Goal: Task Accomplishment & Management: Use online tool/utility

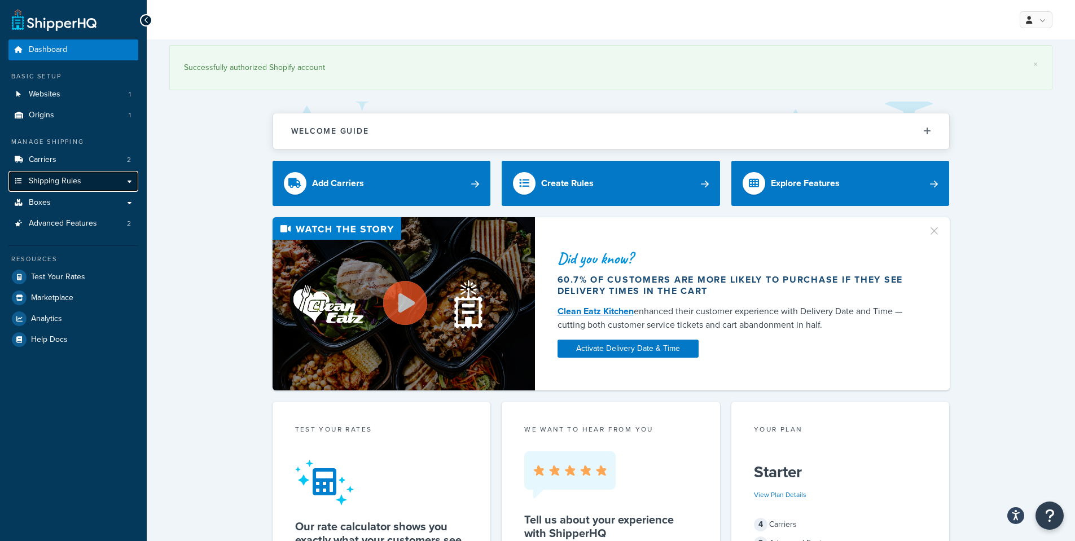
click at [129, 180] on link "Shipping Rules" at bounding box center [73, 181] width 130 height 21
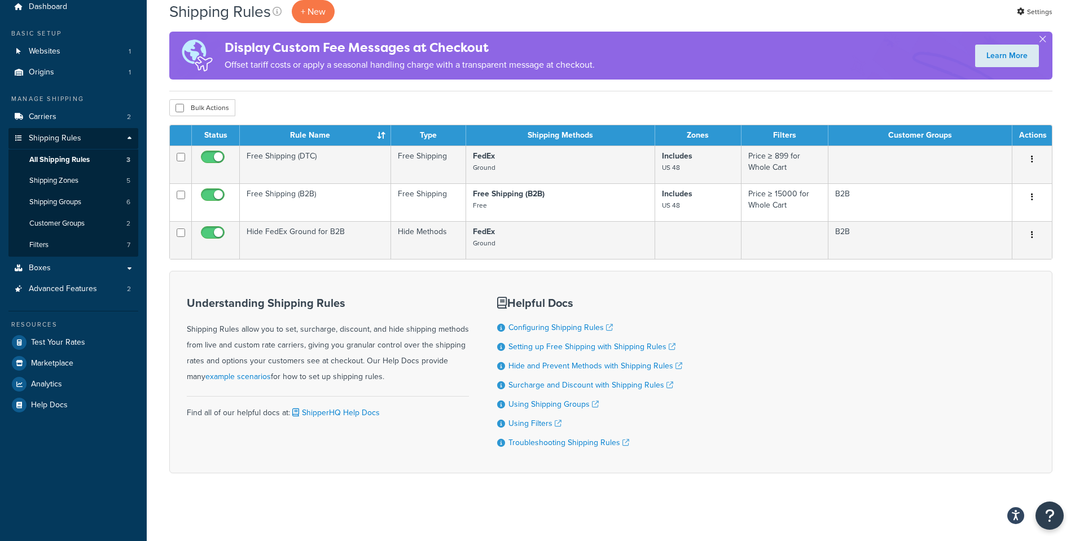
scroll to position [45, 0]
click at [568, 324] on link "Configuring Shipping Rules" at bounding box center [560, 328] width 104 height 12
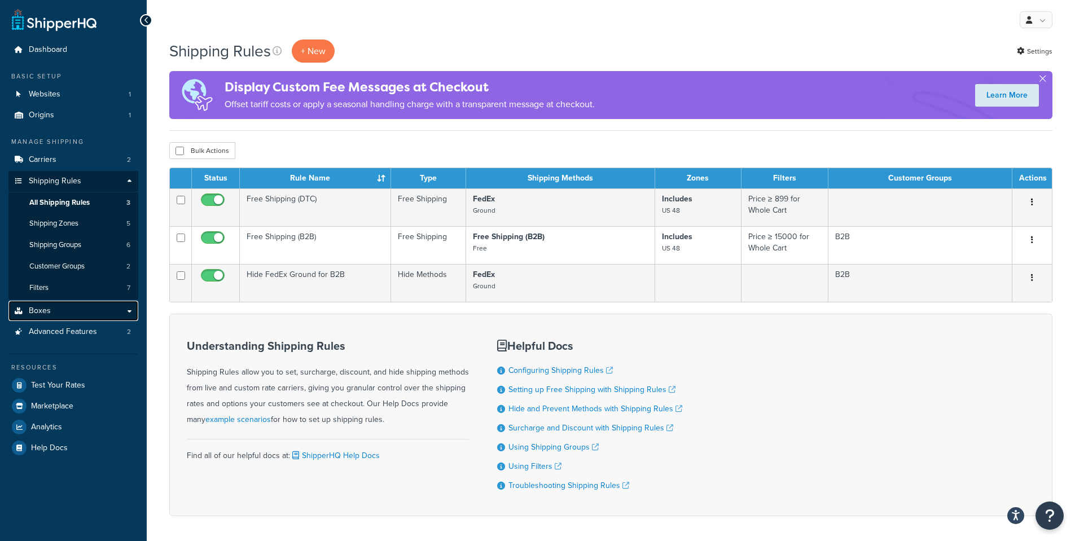
click at [60, 312] on link "Boxes" at bounding box center [73, 311] width 130 height 21
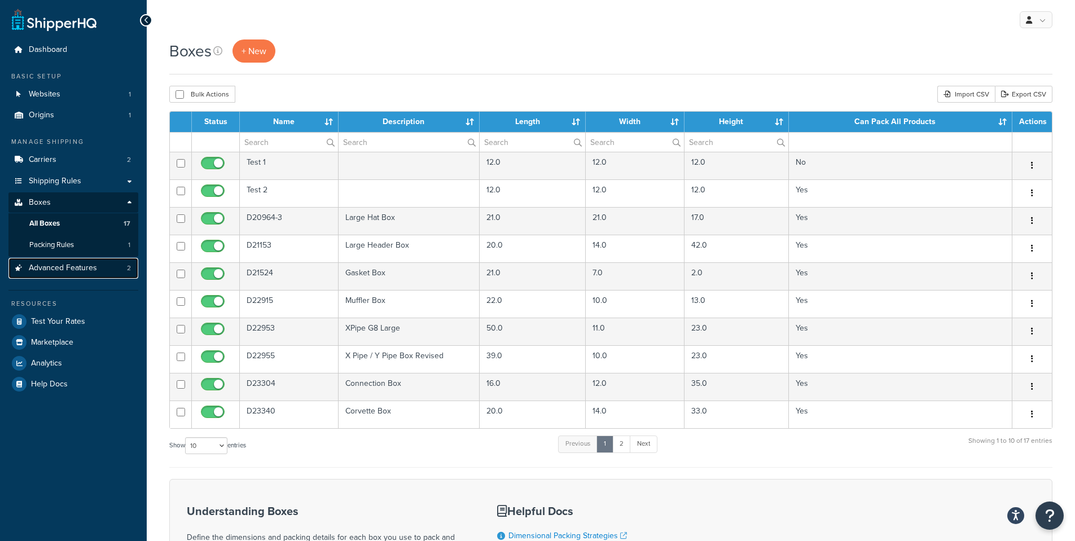
click at [126, 267] on link "Advanced Features 2" at bounding box center [73, 268] width 130 height 21
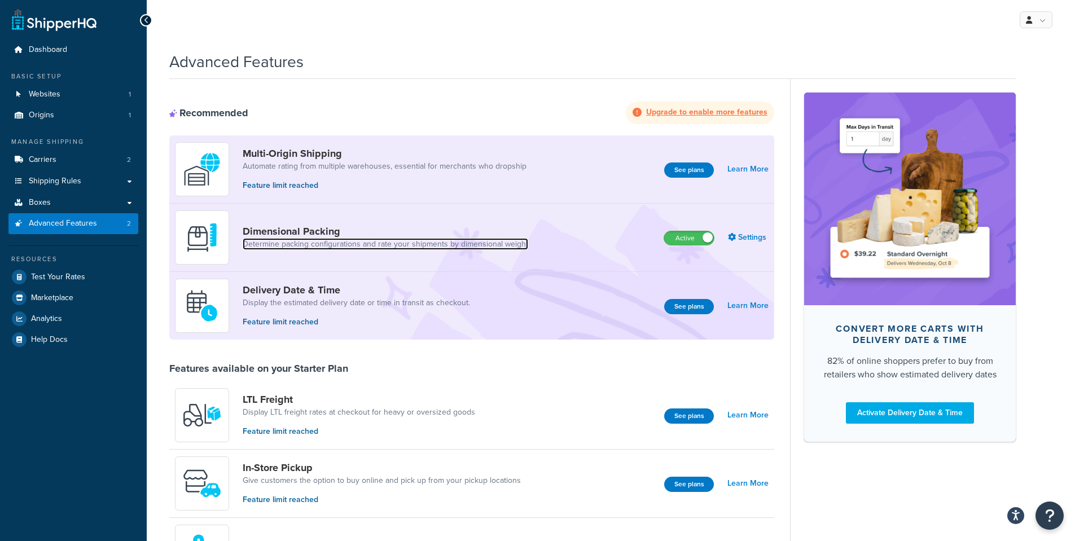
click at [360, 241] on link "Determine packing configurations and rate your shipments by dimensional weight" at bounding box center [385, 244] width 285 height 11
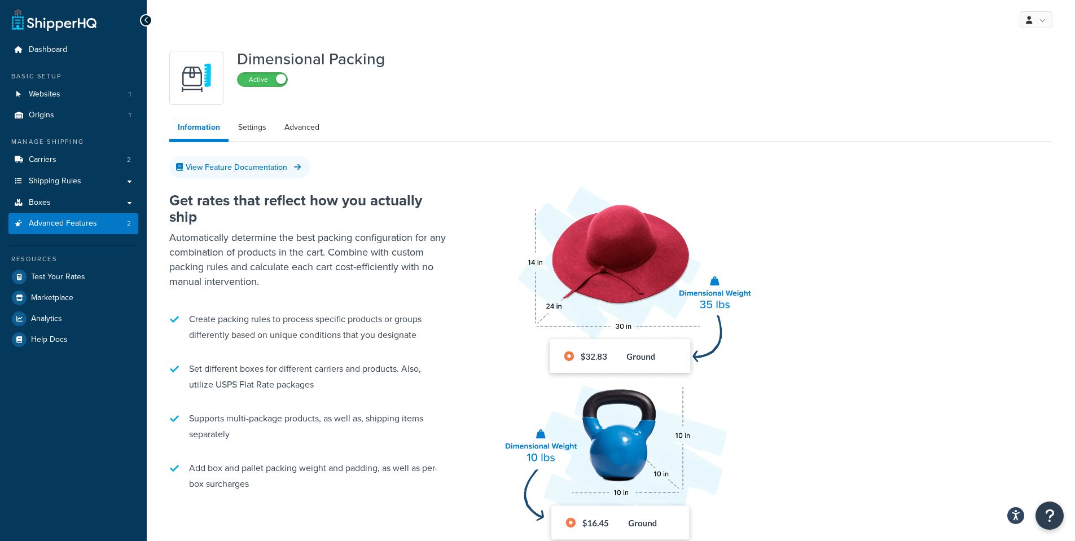
click at [211, 126] on link "Information" at bounding box center [198, 129] width 59 height 26
click at [236, 127] on link "Settings" at bounding box center [252, 127] width 45 height 23
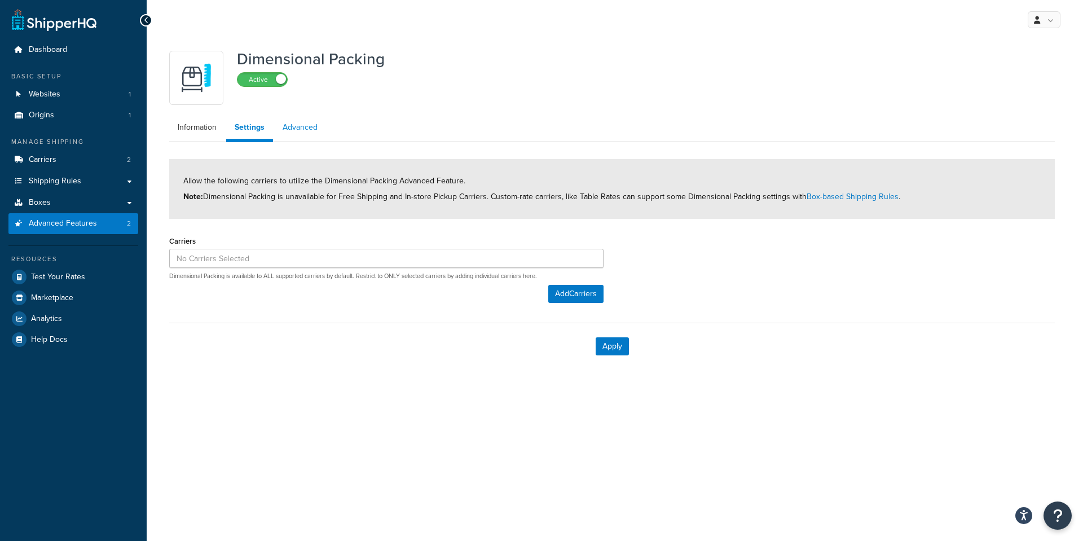
click at [298, 126] on link "Advanced" at bounding box center [300, 127] width 52 height 23
select select "false"
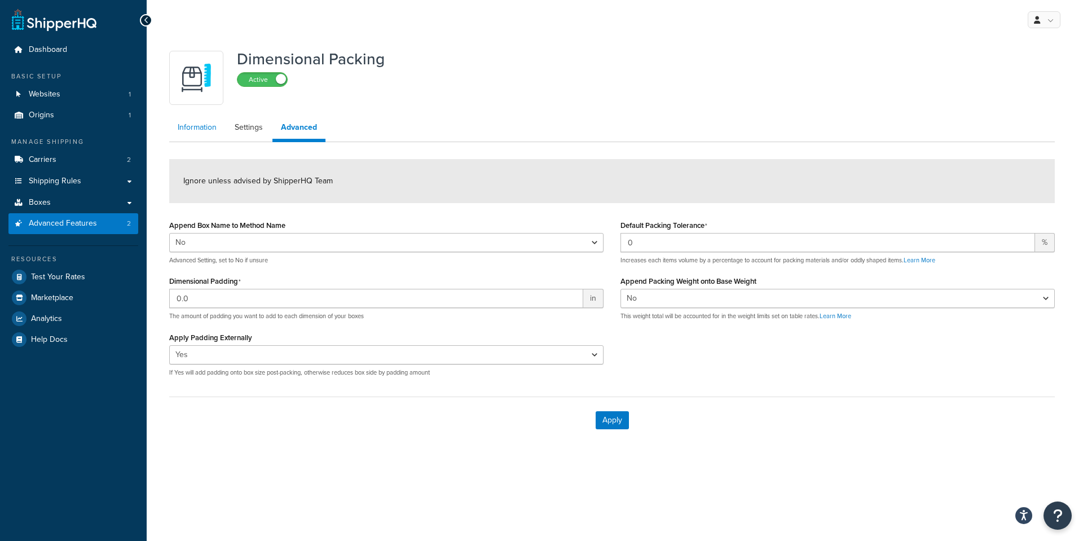
click at [211, 126] on link "Information" at bounding box center [197, 127] width 56 height 23
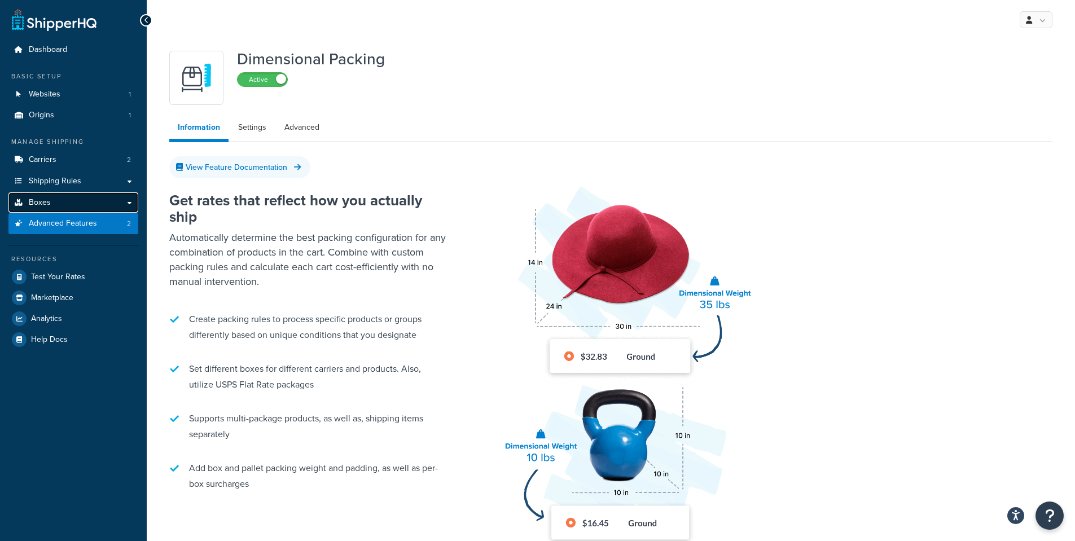
click at [131, 201] on link "Boxes" at bounding box center [73, 202] width 130 height 21
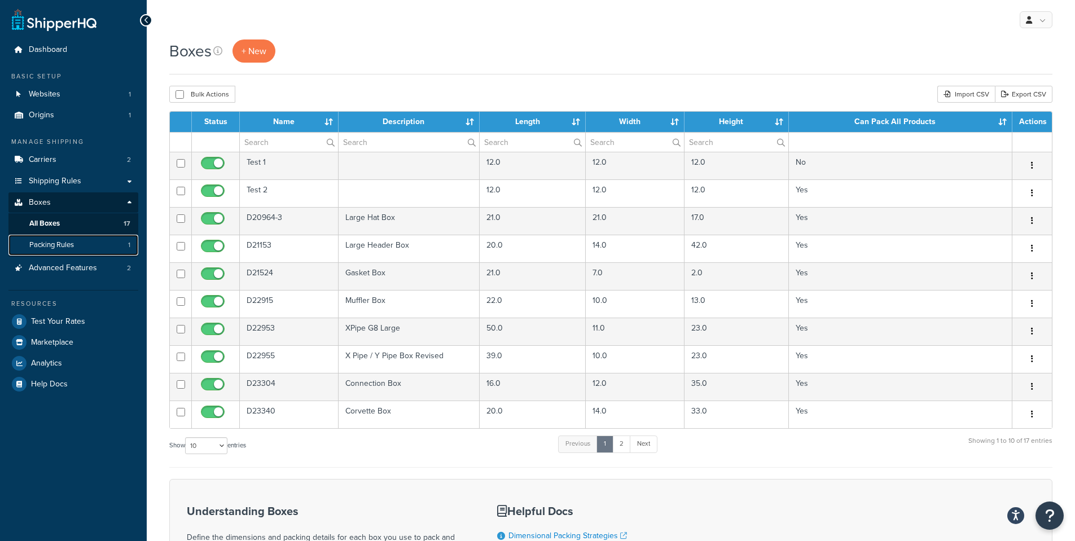
click at [84, 241] on link "Packing Rules 1" at bounding box center [73, 245] width 130 height 21
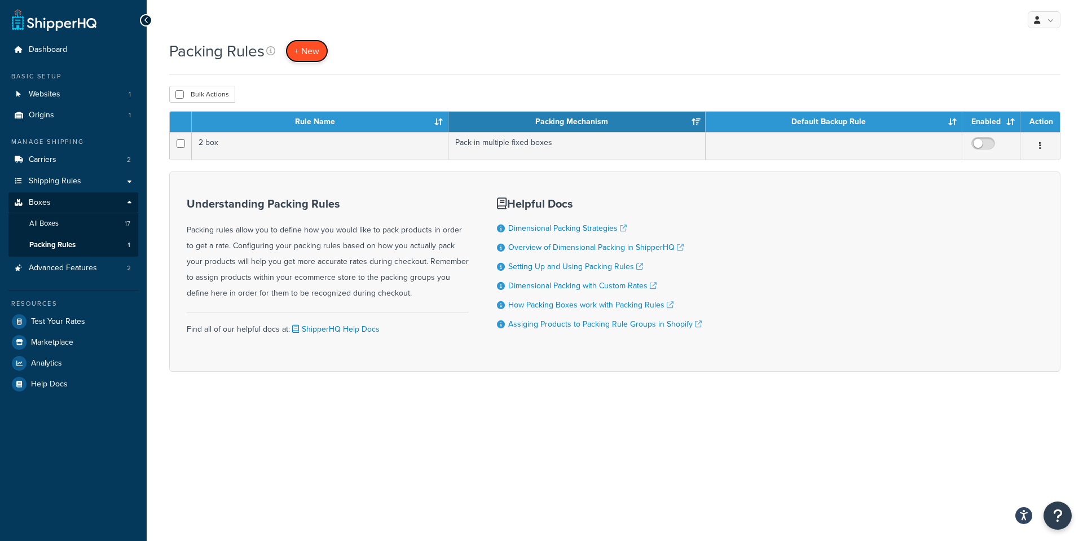
click at [309, 47] on span "+ New" at bounding box center [306, 51] width 25 height 13
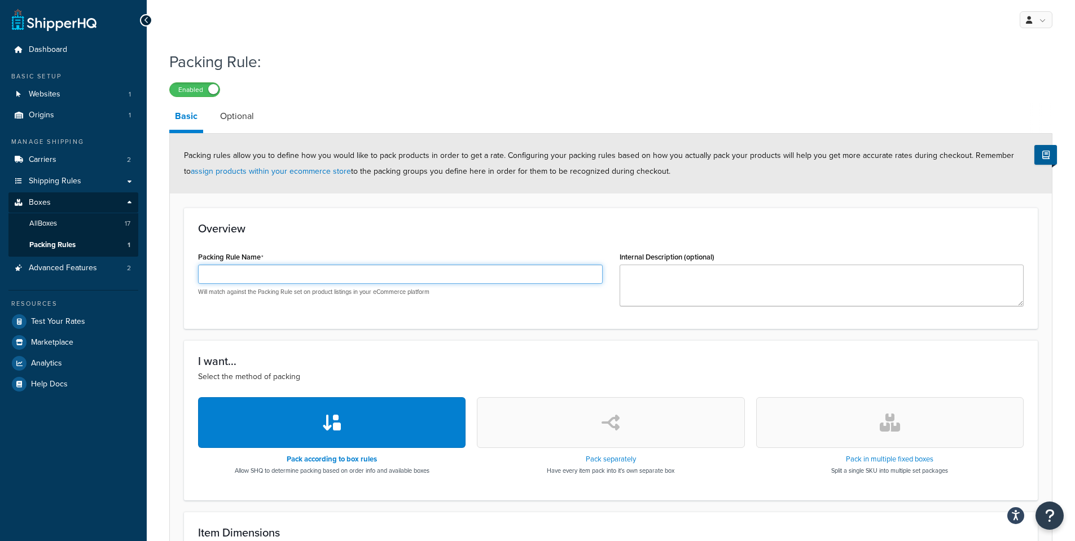
click at [316, 277] on input "Packing Rule Name" at bounding box center [400, 274] width 404 height 19
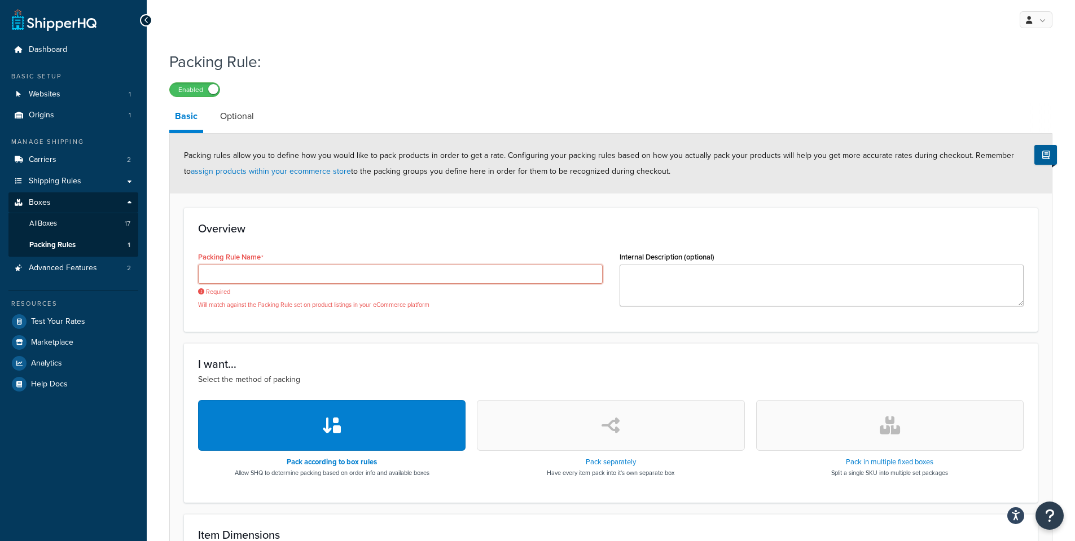
click at [232, 269] on input "Packing Rule Name" at bounding box center [400, 274] width 404 height 19
paste input "2864h440"
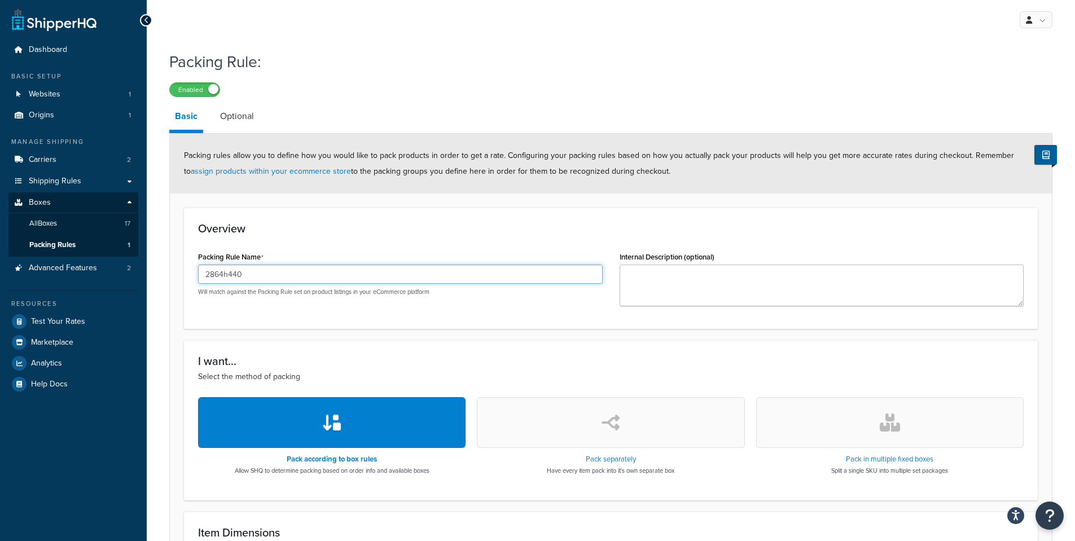
click at [231, 277] on input "2864h440" at bounding box center [400, 274] width 404 height 19
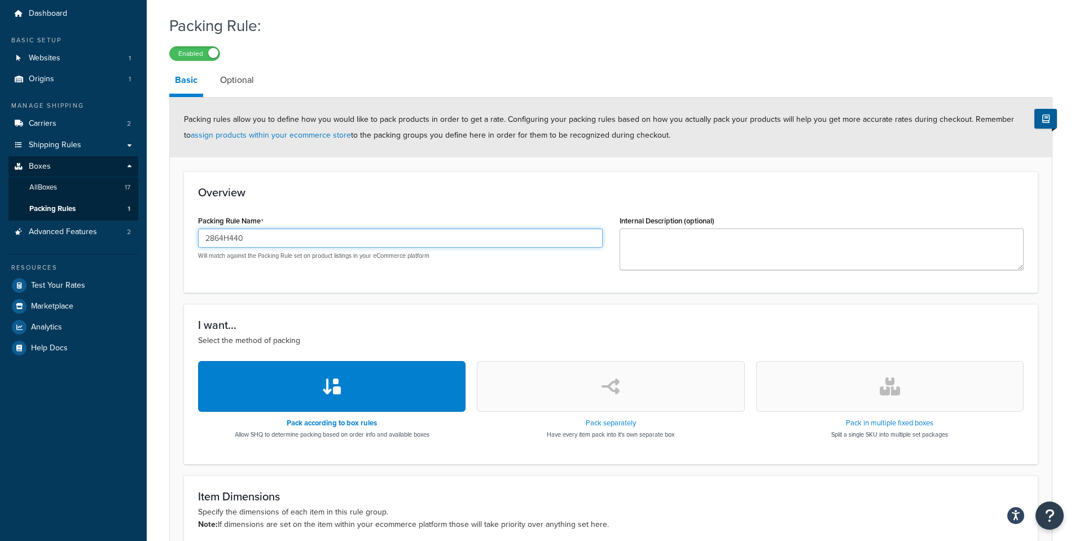
scroll to position [56, 0]
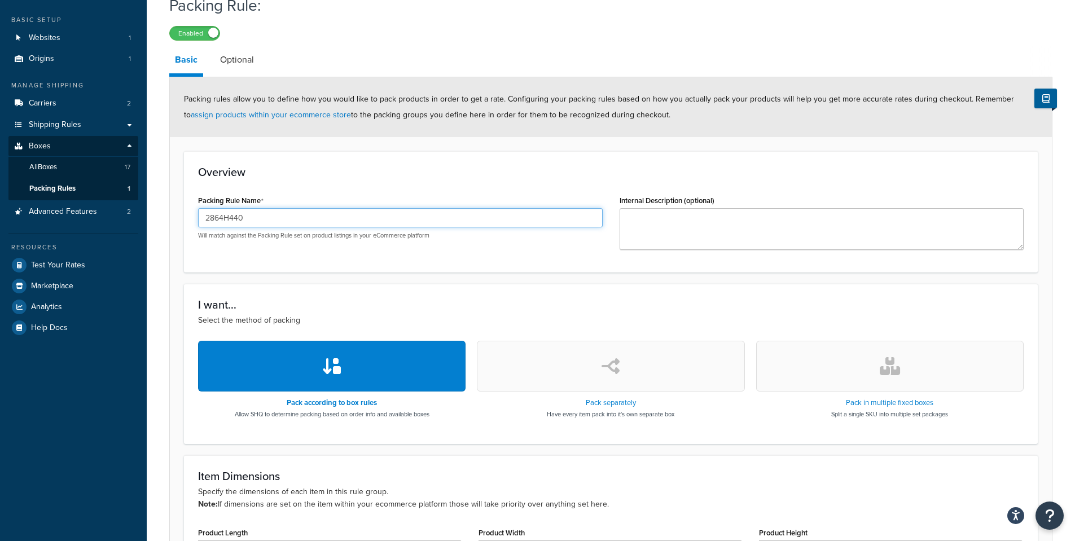
click at [369, 219] on input "2864H440" at bounding box center [400, 217] width 404 height 19
type input "2864H440"
click at [872, 360] on button "button" at bounding box center [889, 366] width 267 height 51
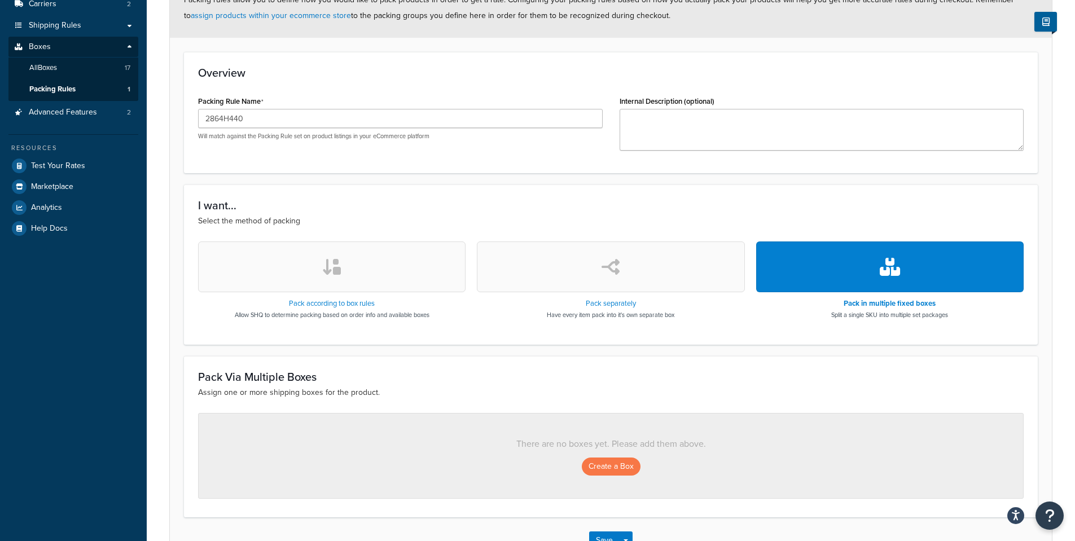
scroll to position [235, 0]
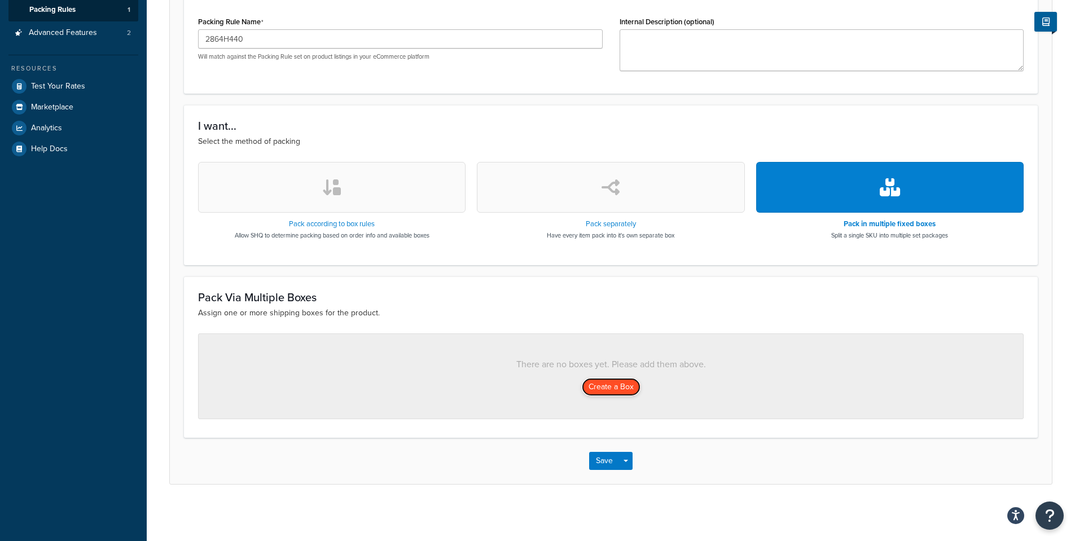
click at [612, 387] on button "Create a Box" at bounding box center [611, 387] width 59 height 18
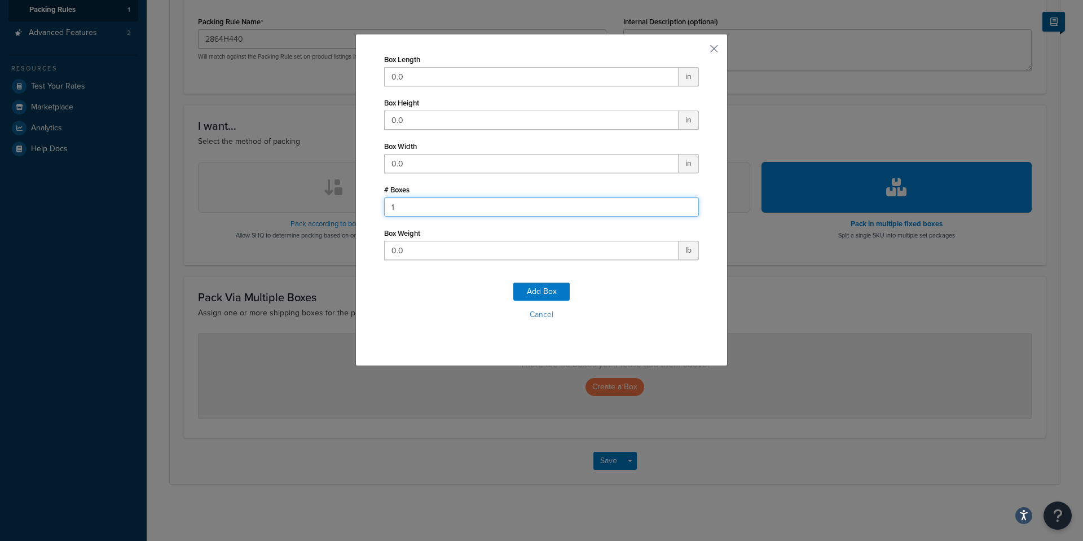
drag, startPoint x: 532, startPoint y: 210, endPoint x: 42, endPoint y: 113, distance: 499.2
click at [42, 113] on div "Box Length 0.0 in Box Height 0.0 in Box Width 0.0 in # Boxes 1 Box Weight 0.0 l…" at bounding box center [541, 270] width 1083 height 541
click at [684, 202] on input "2" at bounding box center [541, 206] width 315 height 19
click at [684, 204] on input "3" at bounding box center [541, 206] width 315 height 19
click at [684, 209] on input "2" at bounding box center [541, 206] width 315 height 19
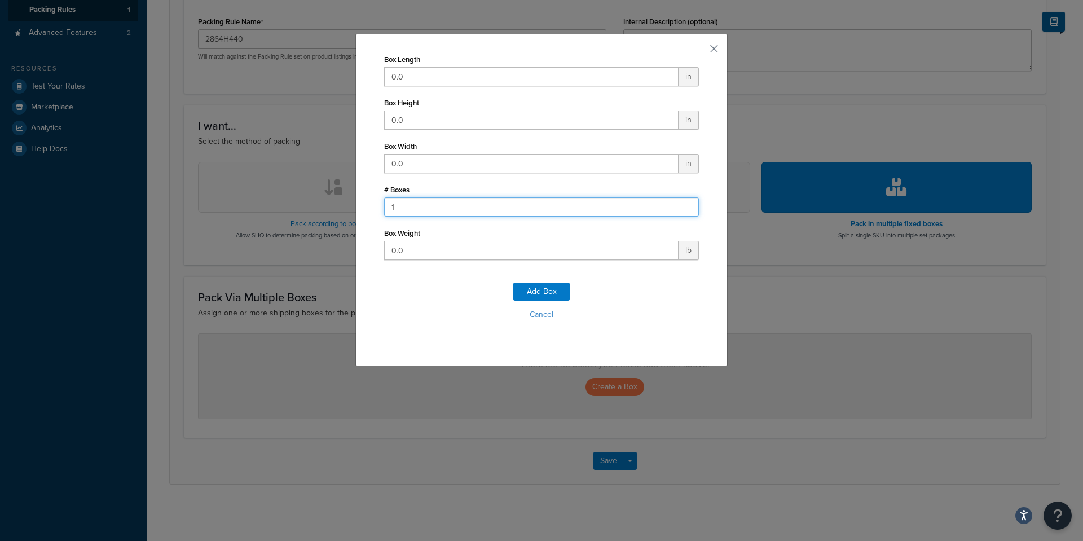
type input "1"
click at [684, 209] on input "1" at bounding box center [541, 206] width 315 height 19
click at [447, 74] on input "0.0" at bounding box center [531, 76] width 294 height 19
drag, startPoint x: 410, startPoint y: 76, endPoint x: 14, endPoint y: 5, distance: 402.4
click at [89, 20] on div "Box Length 0.0 in Box Height 0.0 in Box Width 0.0 in # Boxes 1 Box Weight 0.0 l…" at bounding box center [541, 270] width 1083 height 541
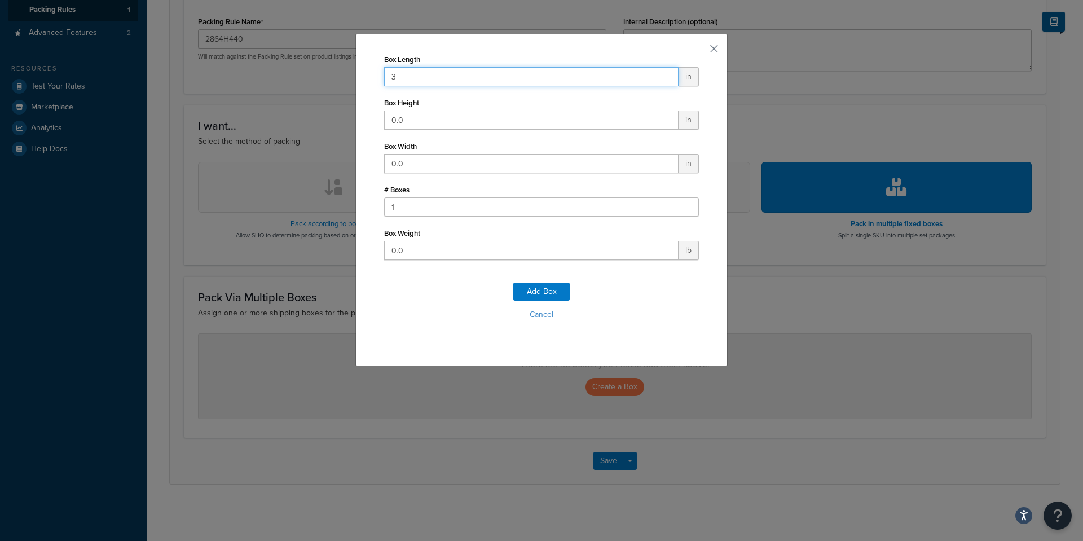
type input "32"
click button "Add Box" at bounding box center [541, 292] width 56 height 18
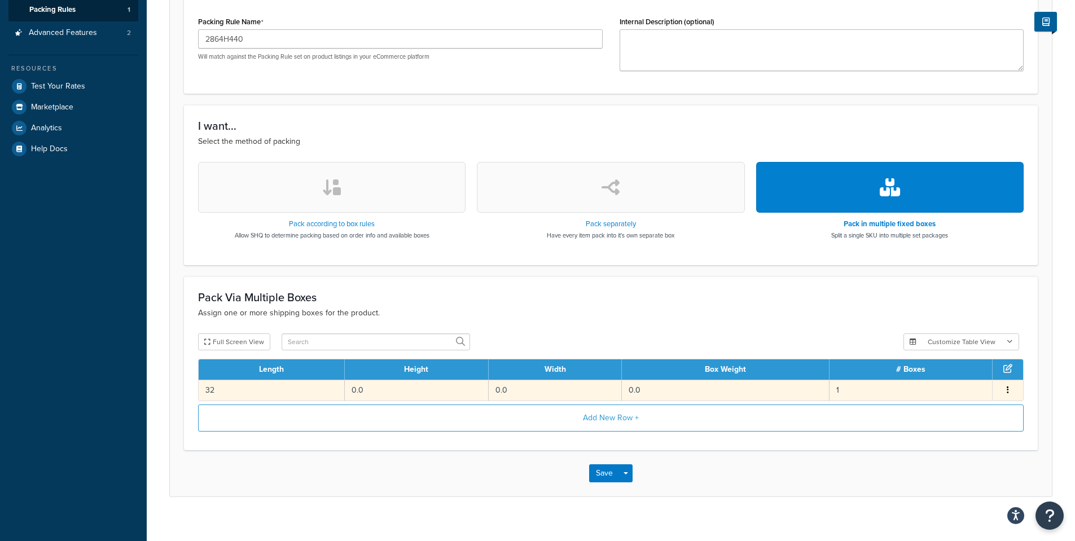
click at [625, 392] on td "0.0" at bounding box center [726, 390] width 208 height 21
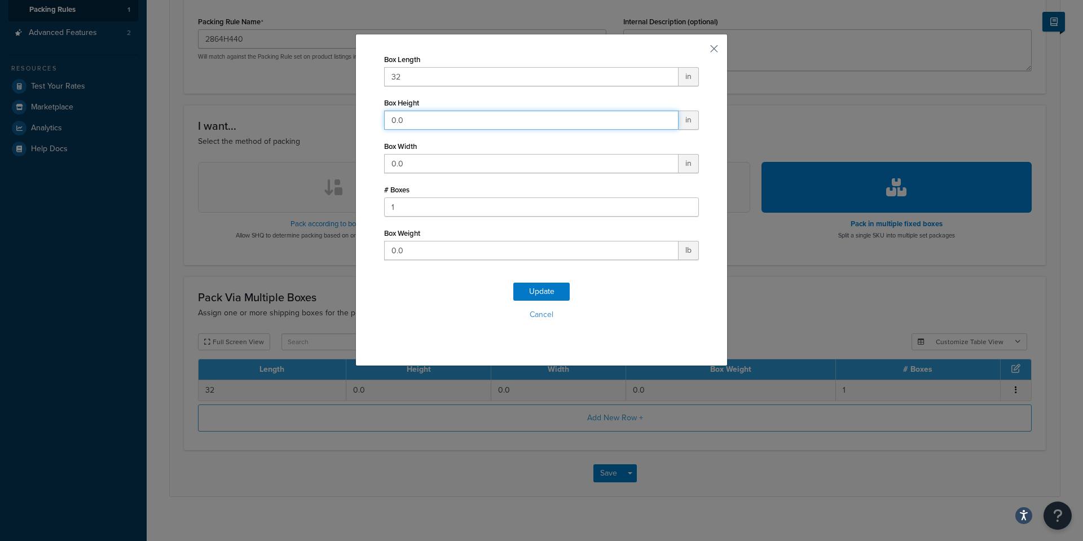
drag, startPoint x: 444, startPoint y: 113, endPoint x: 33, endPoint y: 42, distance: 416.8
click at [68, 50] on div "Box Length 32 in Box Height 0.0 in Box Width 0.0 in # Boxes 1 Box Weight 0.0 lb…" at bounding box center [541, 270] width 1083 height 541
type input "14"
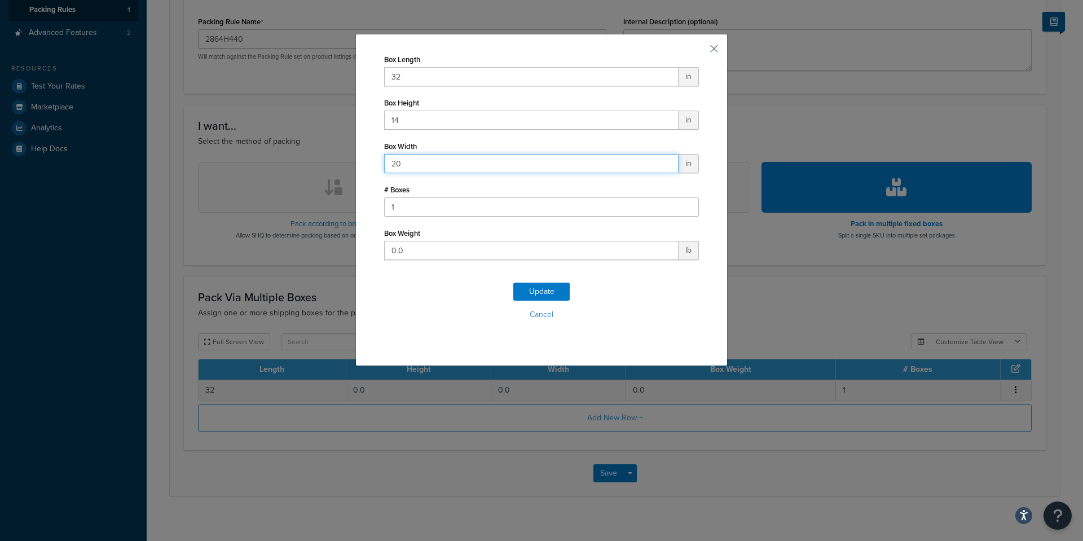
type input "20"
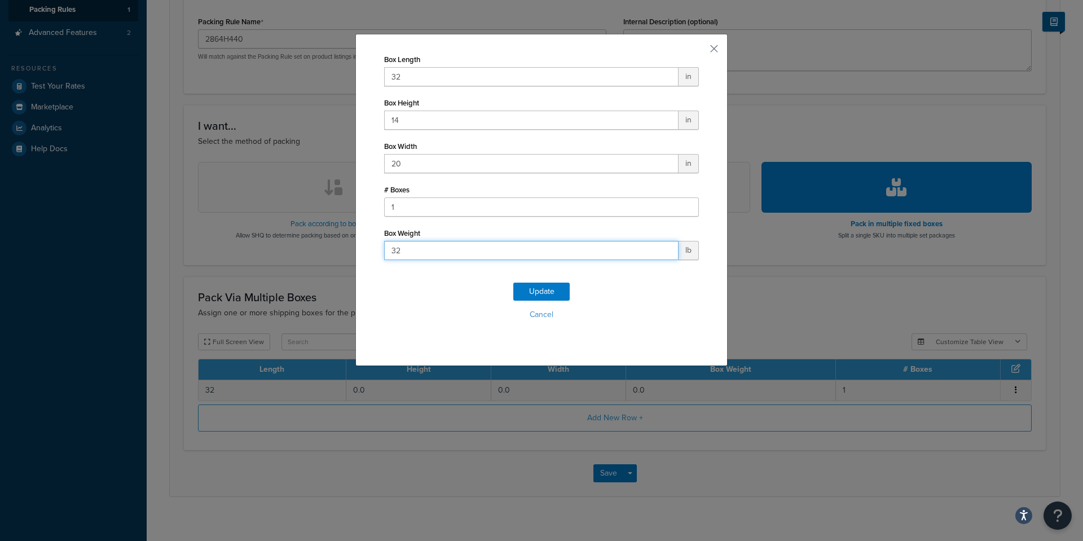
type input "32"
click at [552, 291] on button "Update" at bounding box center [541, 292] width 56 height 18
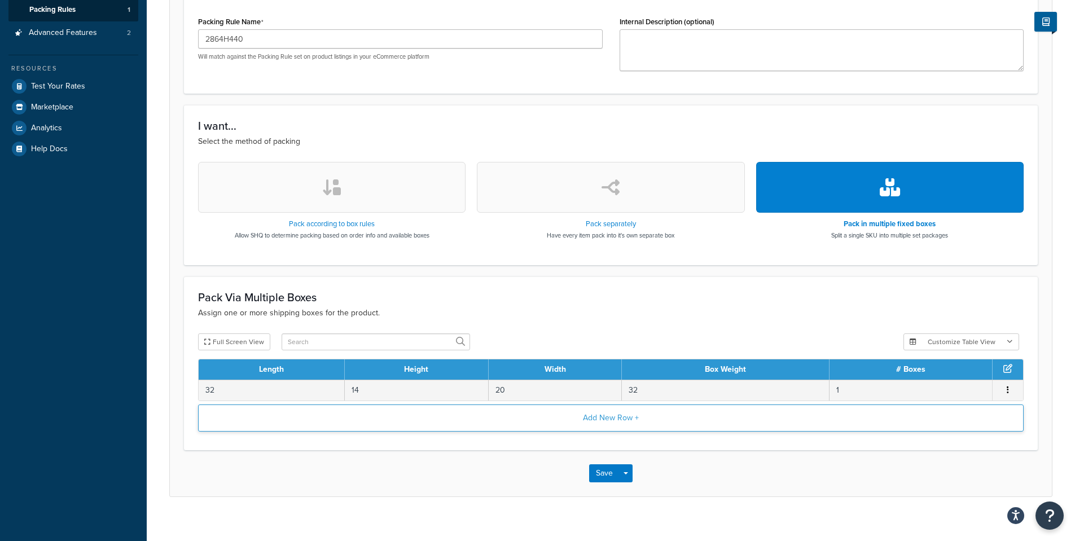
click at [327, 414] on button "Add New Row +" at bounding box center [610, 417] width 825 height 27
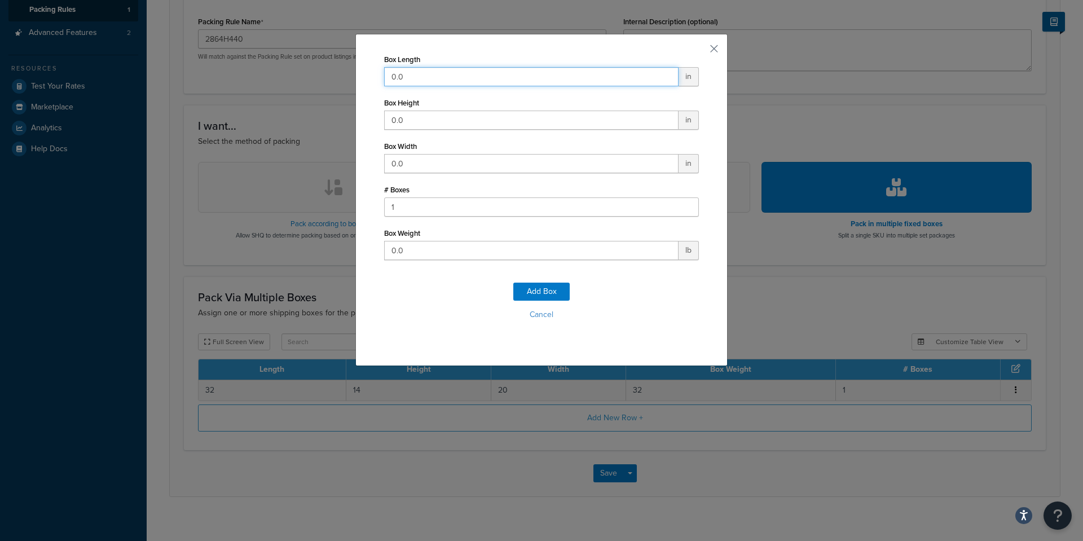
click at [410, 80] on input "0.0" at bounding box center [531, 76] width 294 height 19
drag, startPoint x: 410, startPoint y: 80, endPoint x: 166, endPoint y: 38, distance: 247.3
click at [193, 42] on div "Box Length 0.0 in Box Height 0.0 in Box Width 0.0 in # Boxes 1 Box Weight 0.0 l…" at bounding box center [541, 270] width 1083 height 541
type input "34"
type input "12"
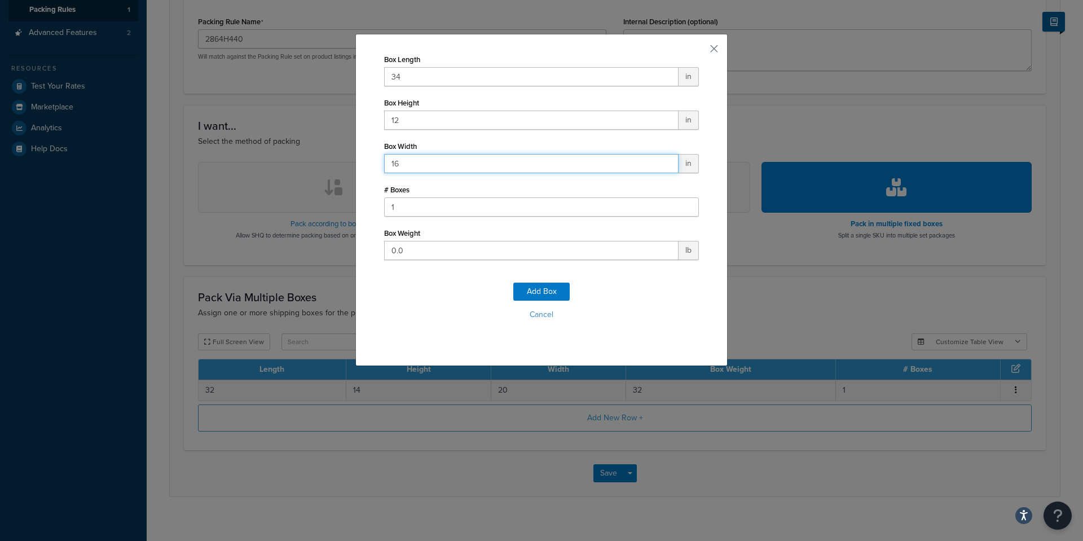
type input "16"
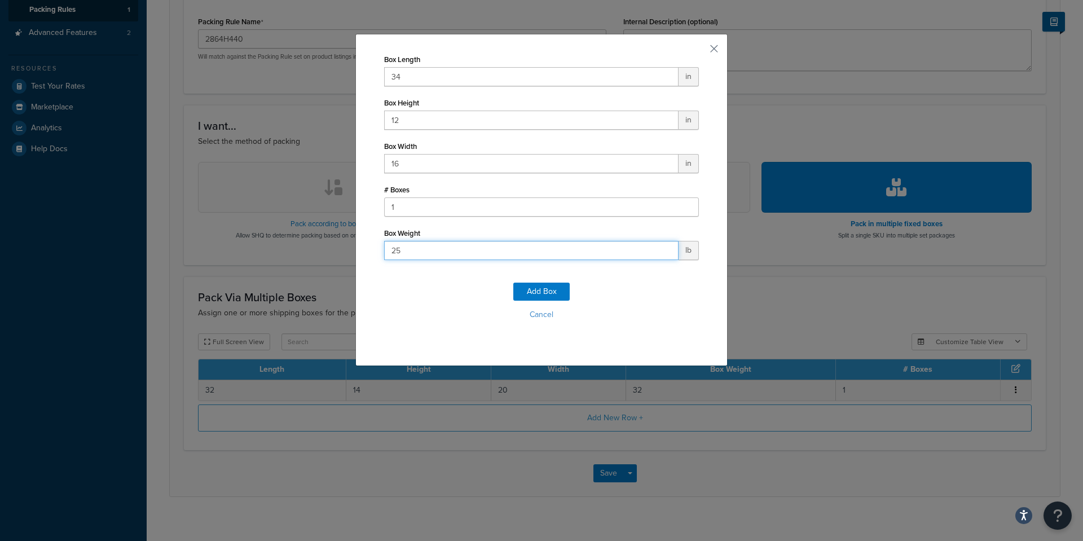
type input "25"
click at [529, 289] on button "Add Box" at bounding box center [541, 292] width 56 height 18
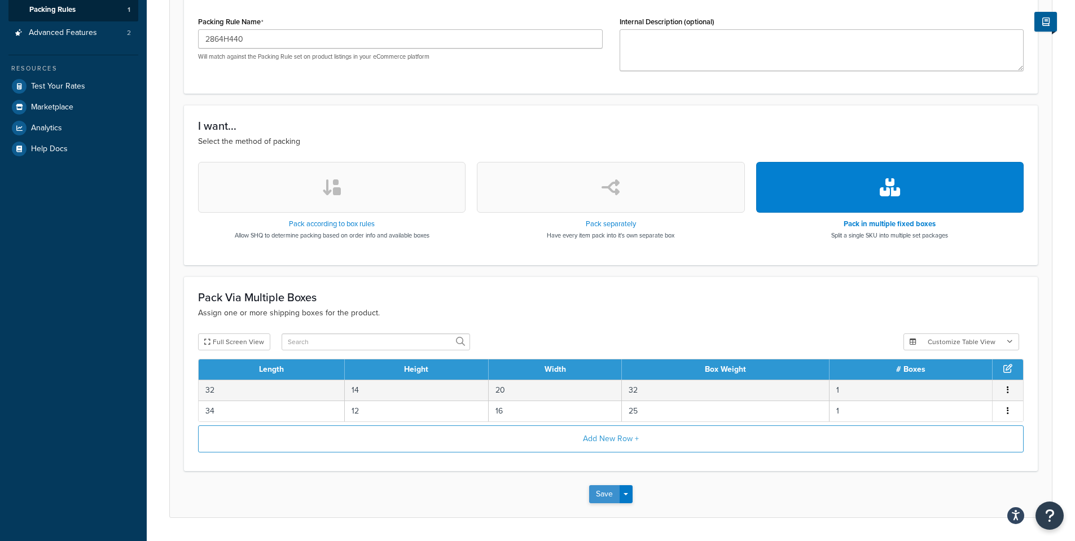
click at [611, 494] on button "Save" at bounding box center [604, 494] width 30 height 18
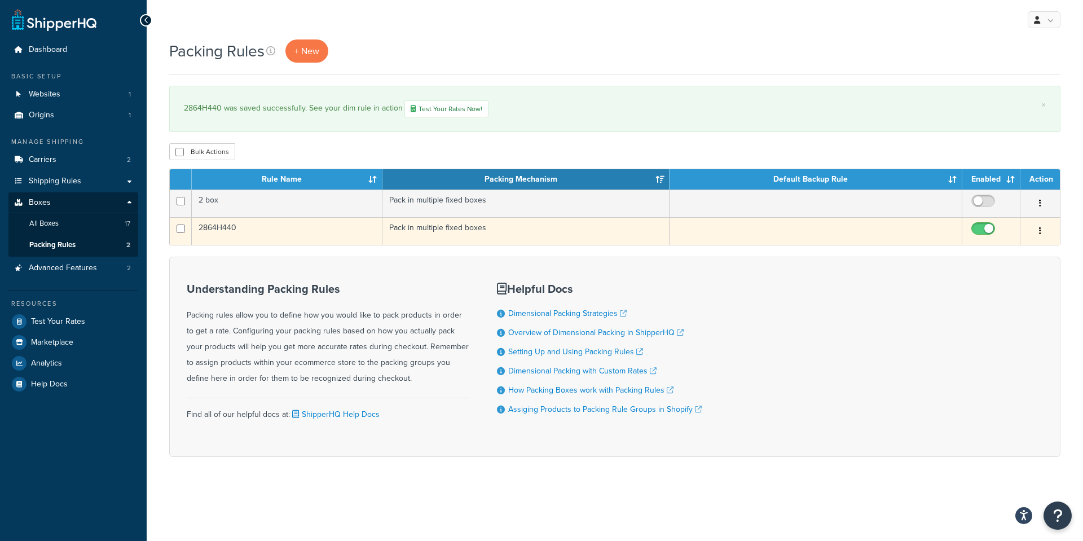
click at [1040, 231] on icon "button" at bounding box center [1040, 231] width 2 height 8
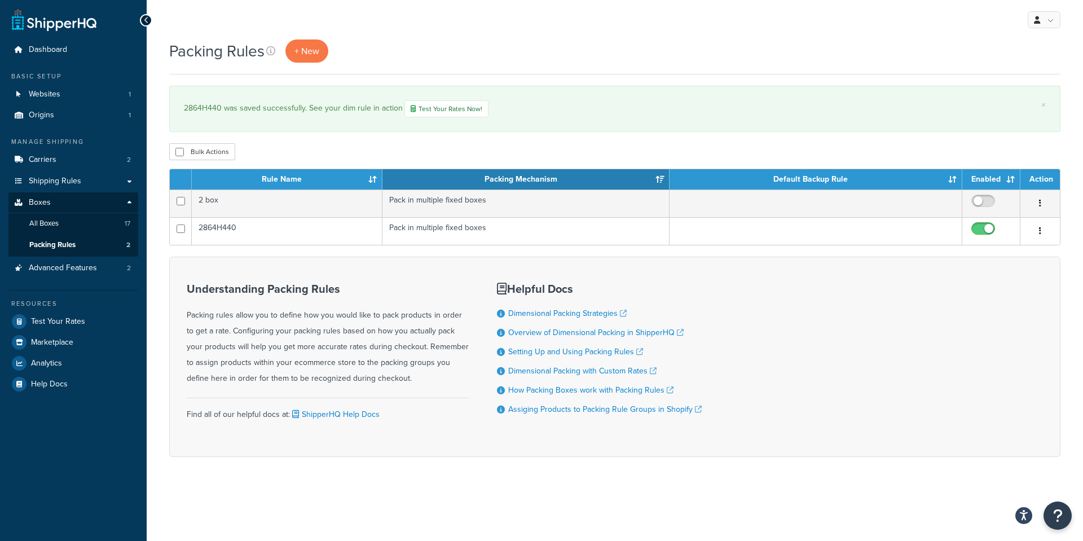
click at [885, 294] on div "Understanding Packing Rules Packing rules allow you to define how you would lik…" at bounding box center [614, 357] width 891 height 200
click at [182, 154] on input "checkbox" at bounding box center [179, 152] width 8 height 8
checkbox input "true"
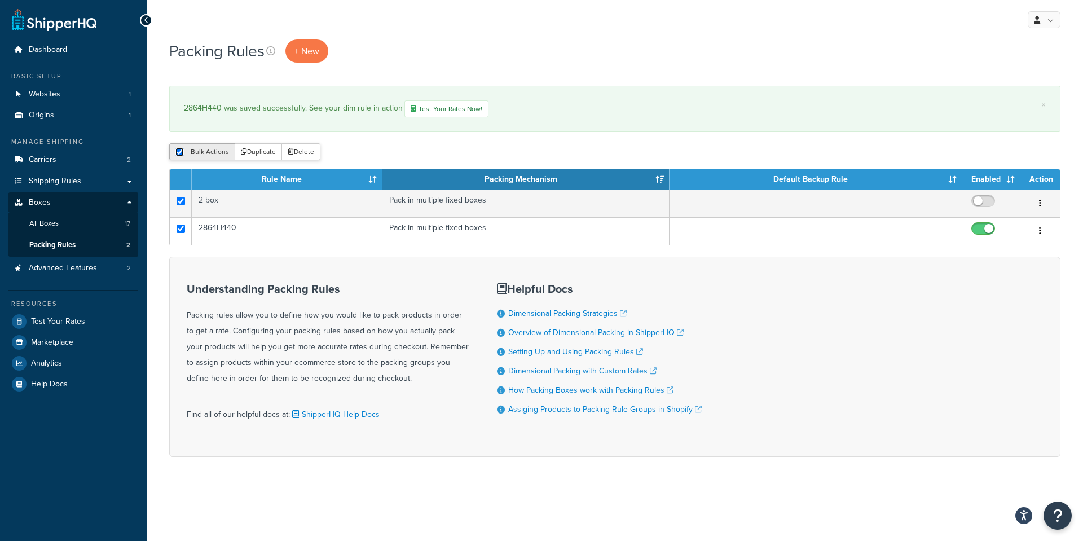
click at [182, 154] on input "checkbox" at bounding box center [179, 152] width 8 height 8
checkbox input "false"
click at [330, 155] on div "Bulk Actions Duplicate Delete" at bounding box center [614, 151] width 891 height 17
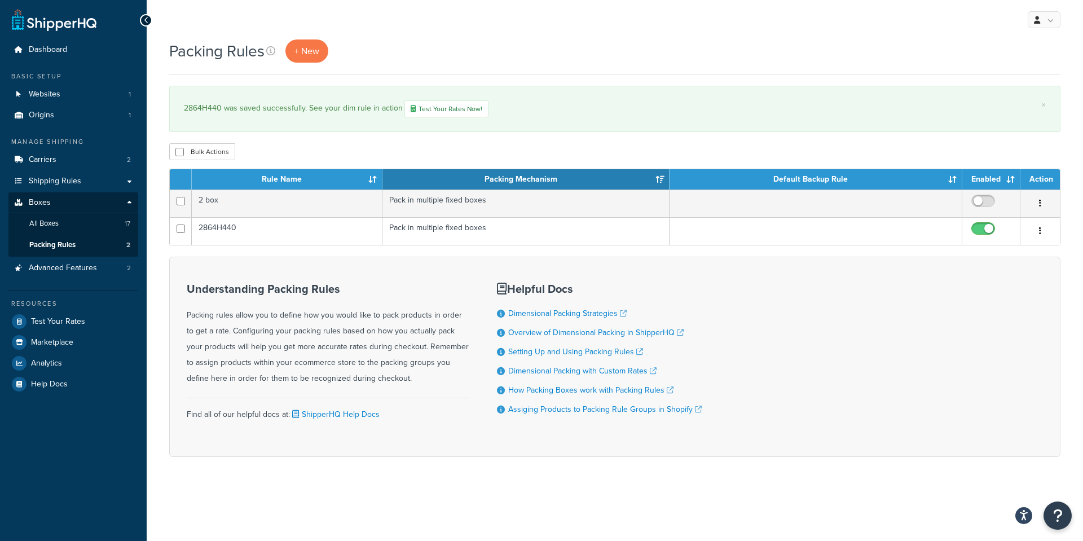
click at [476, 32] on div "My Profile Billing Global Settings Contact Us Logout" at bounding box center [615, 19] width 936 height 39
click at [630, 144] on div "Bulk Actions Duplicate Delete" at bounding box center [614, 151] width 891 height 17
click at [51, 360] on span "Analytics" at bounding box center [46, 364] width 31 height 10
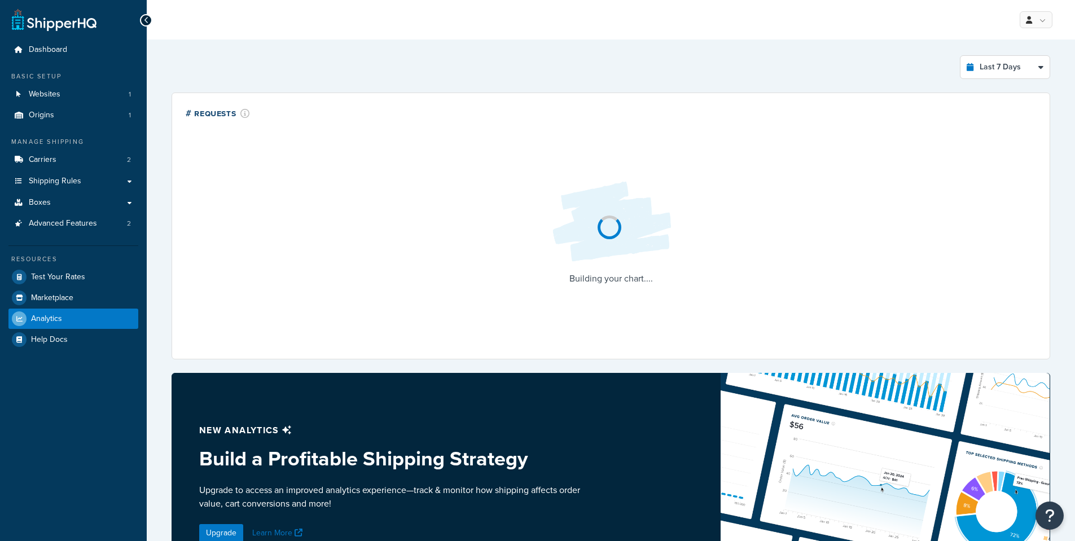
select select "last_7_days"
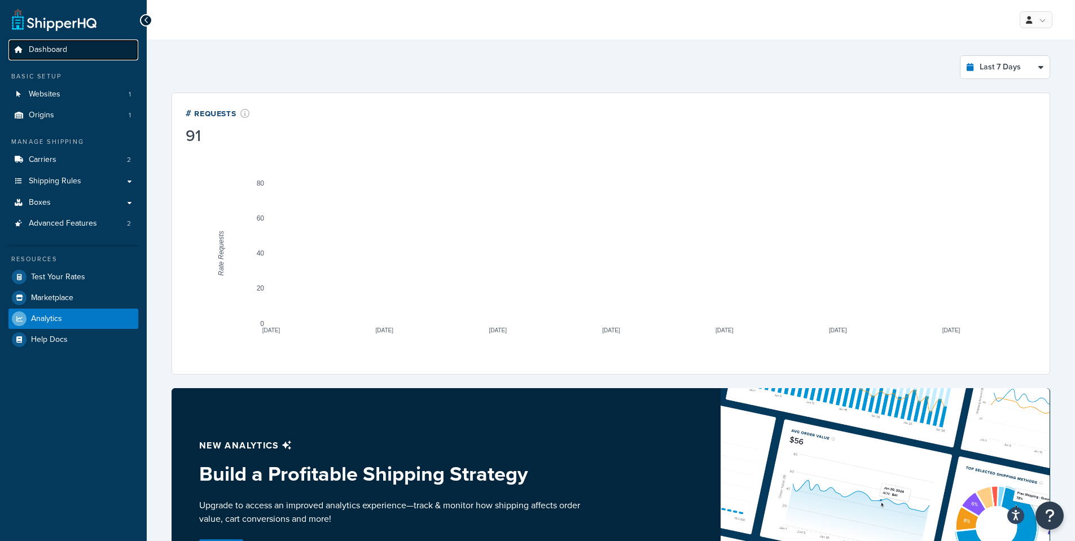
click at [49, 47] on span "Dashboard" at bounding box center [48, 50] width 38 height 10
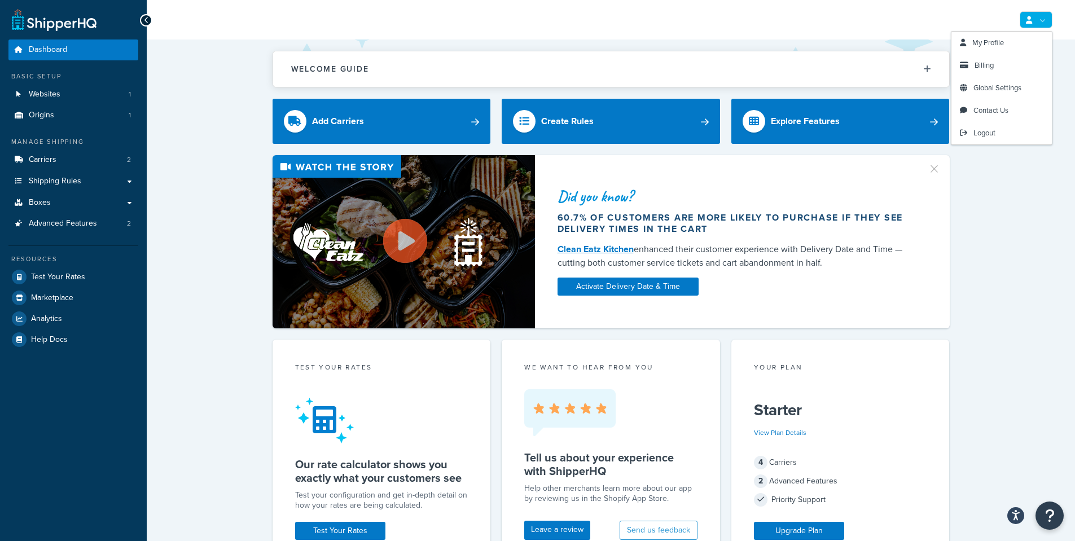
click at [1035, 19] on link at bounding box center [1035, 19] width 33 height 17
click at [78, 21] on link at bounding box center [54, 19] width 85 height 23
click at [144, 19] on icon at bounding box center [146, 20] width 5 height 8
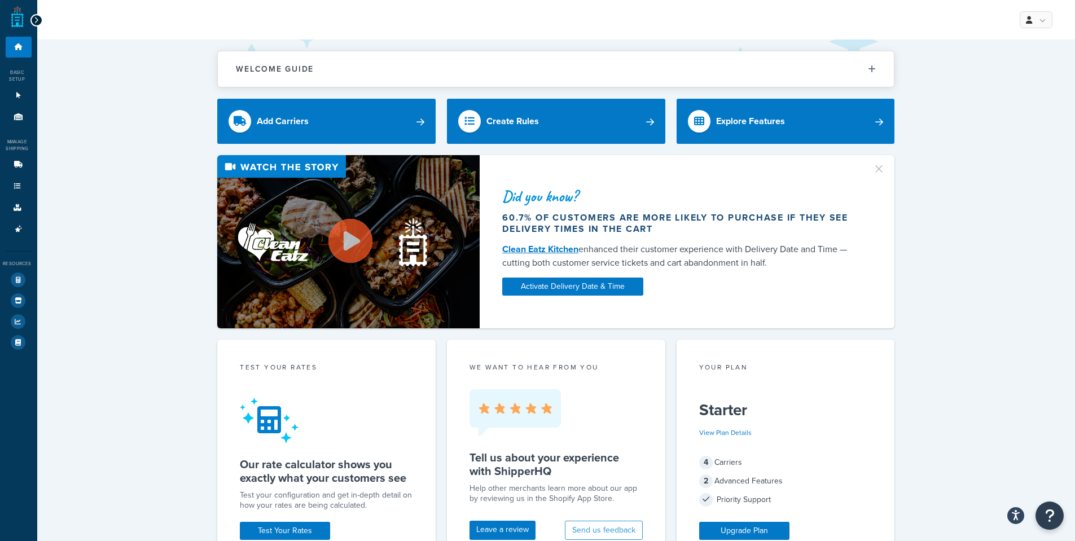
click at [38, 17] on icon at bounding box center [36, 20] width 5 height 8
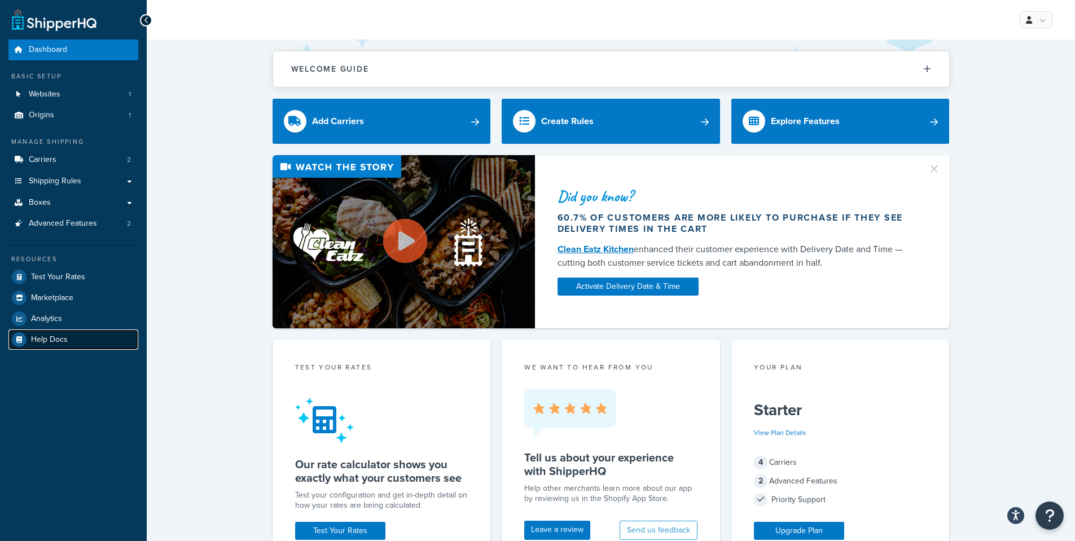
click at [51, 337] on span "Help Docs" at bounding box center [49, 340] width 37 height 10
click at [30, 113] on span "Origins" at bounding box center [41, 116] width 25 height 10
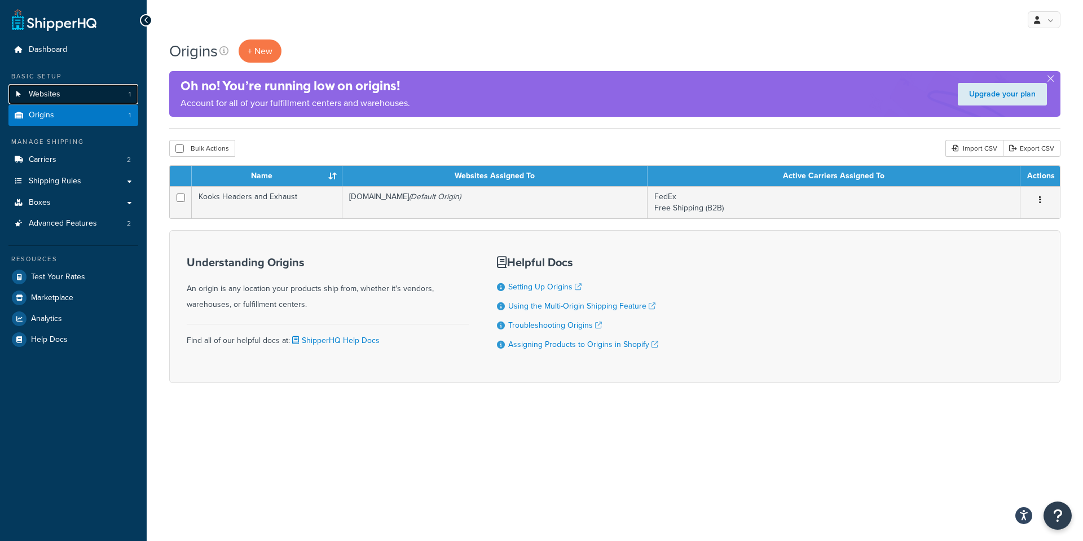
click at [34, 91] on span "Websites" at bounding box center [45, 95] width 32 height 10
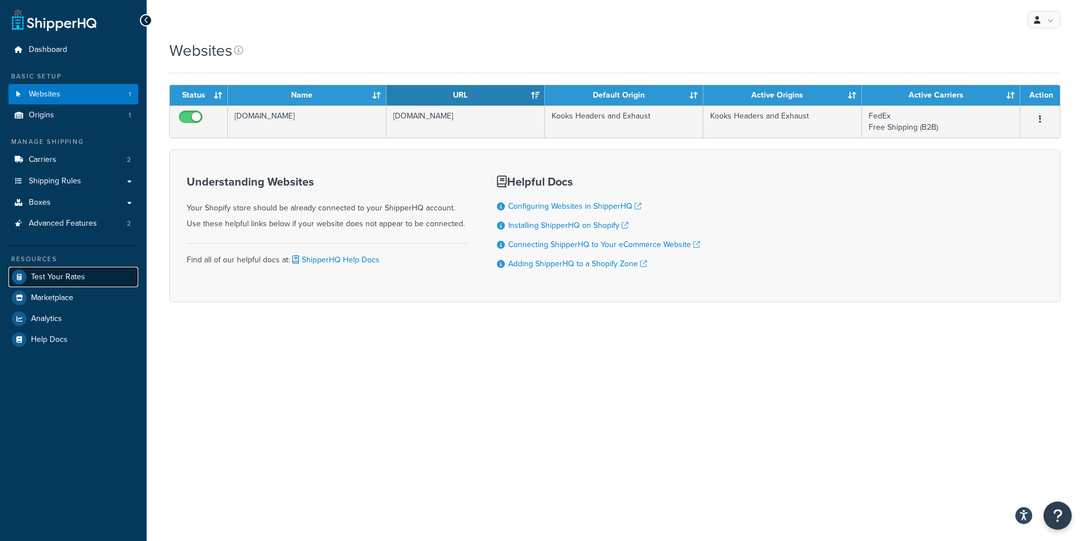
click at [47, 275] on span "Test Your Rates" at bounding box center [58, 277] width 54 height 10
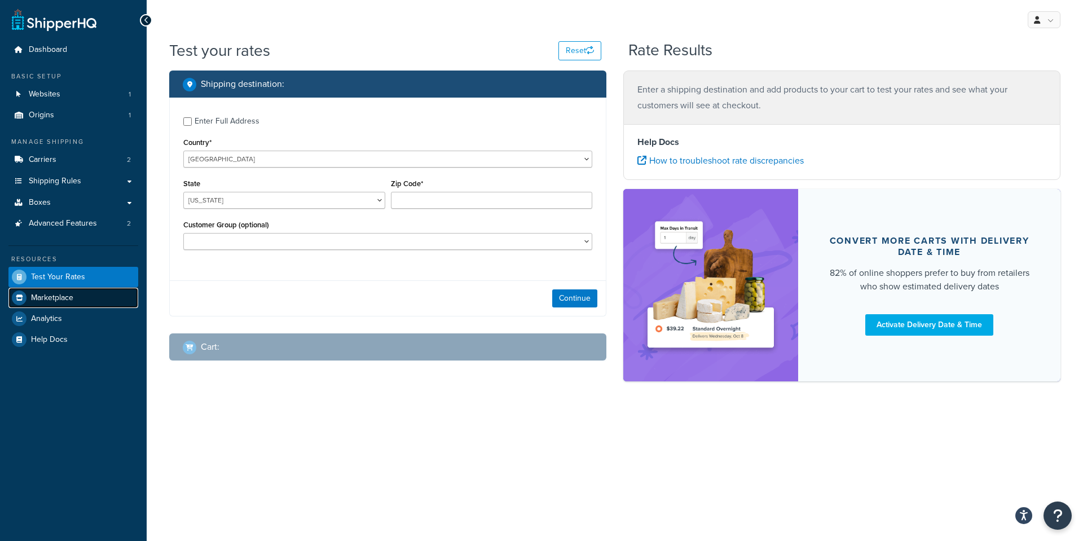
drag, startPoint x: 0, startPoint y: 0, endPoint x: 50, endPoint y: 298, distance: 302.1
click at [50, 298] on span "Marketplace" at bounding box center [52, 298] width 42 height 10
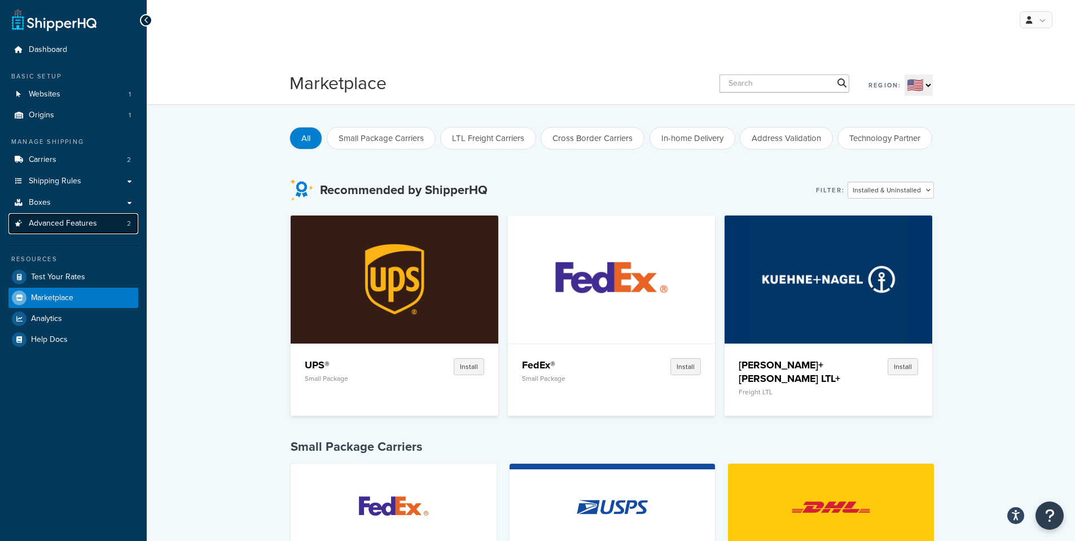
click at [42, 226] on span "Advanced Features" at bounding box center [63, 224] width 68 height 10
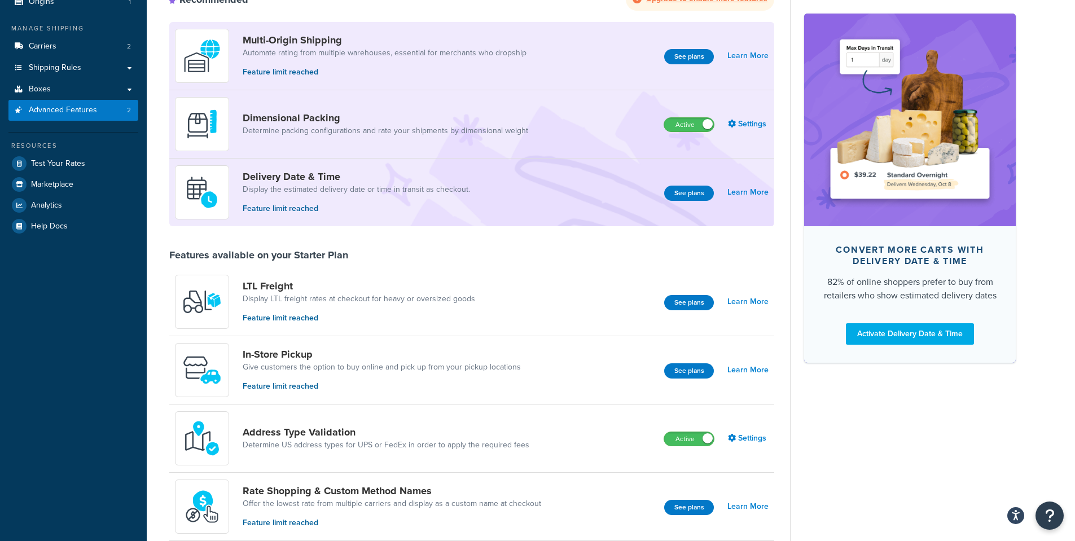
scroll to position [113, 0]
click at [754, 125] on link "Settings" at bounding box center [748, 125] width 41 height 16
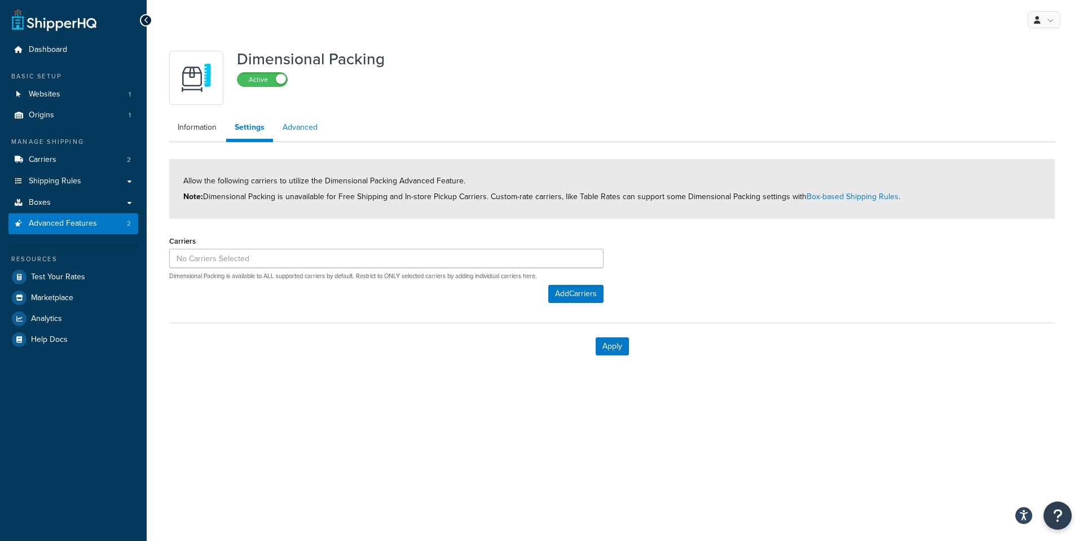
click at [305, 125] on link "Advanced" at bounding box center [300, 127] width 52 height 23
select select "false"
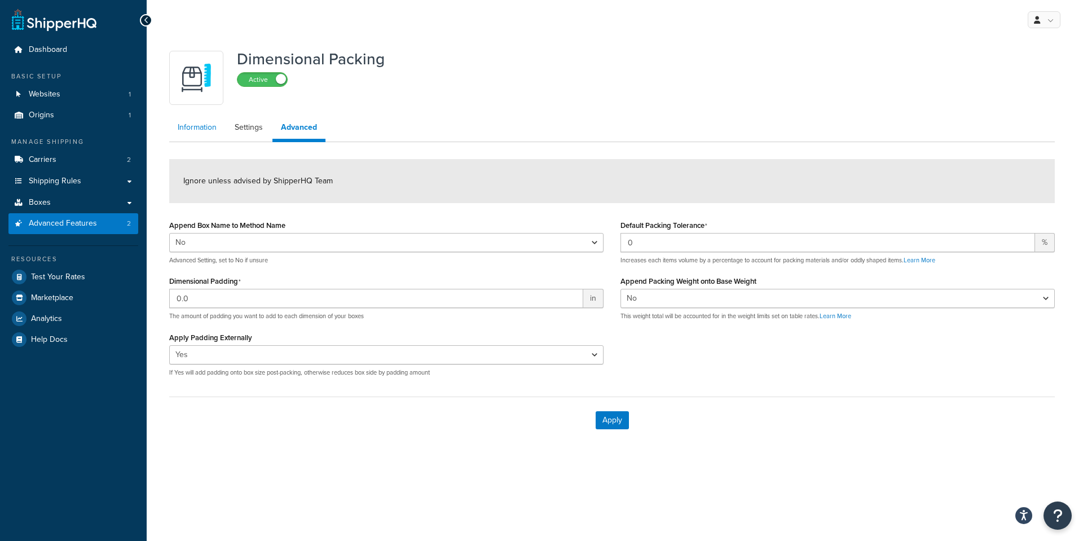
click at [200, 124] on link "Information" at bounding box center [197, 127] width 56 height 23
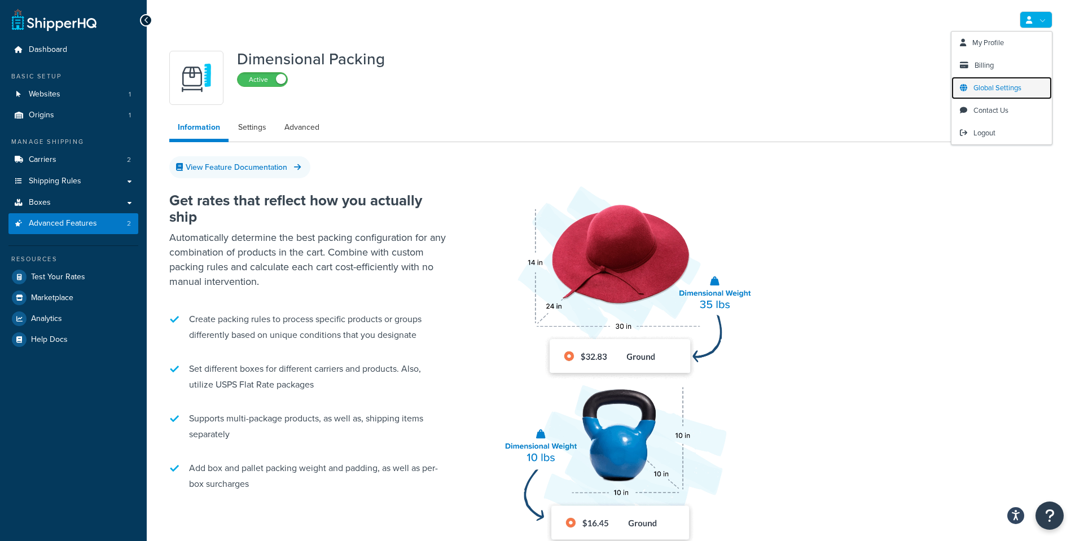
click at [1001, 84] on span "Global Settings" at bounding box center [997, 87] width 48 height 11
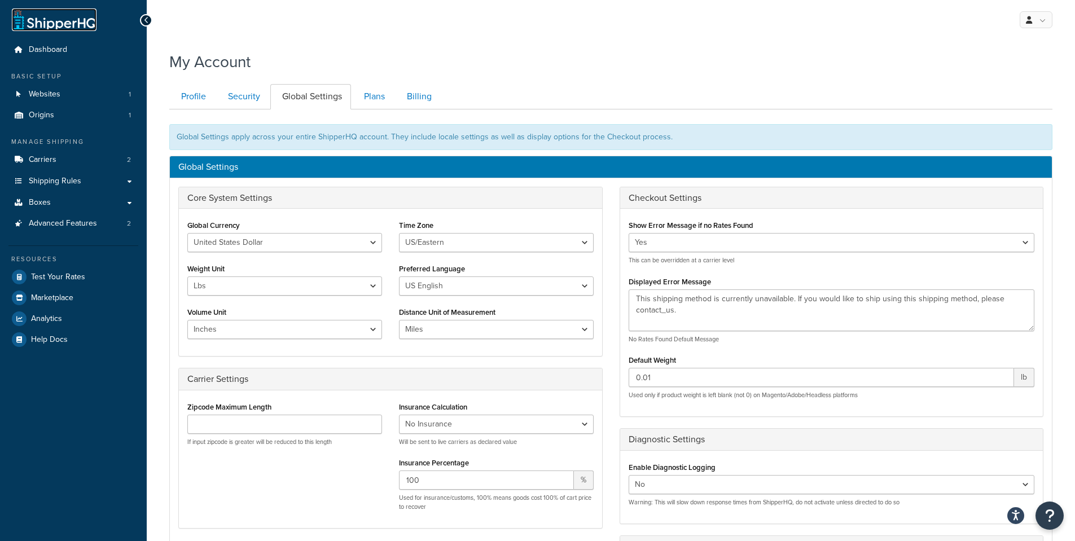
click at [59, 19] on link at bounding box center [54, 19] width 85 height 23
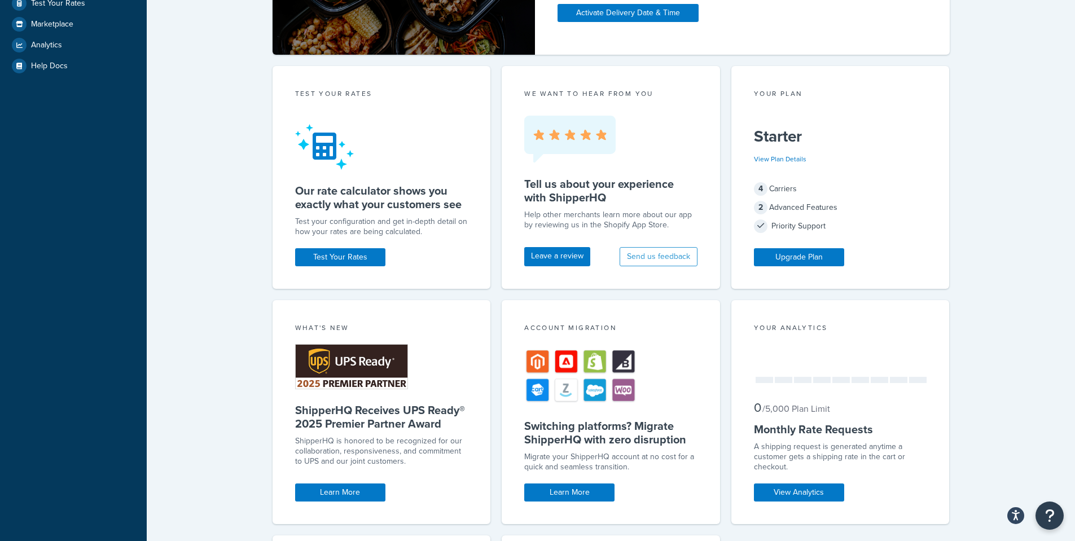
scroll to position [258, 0]
